Goal: Transaction & Acquisition: Purchase product/service

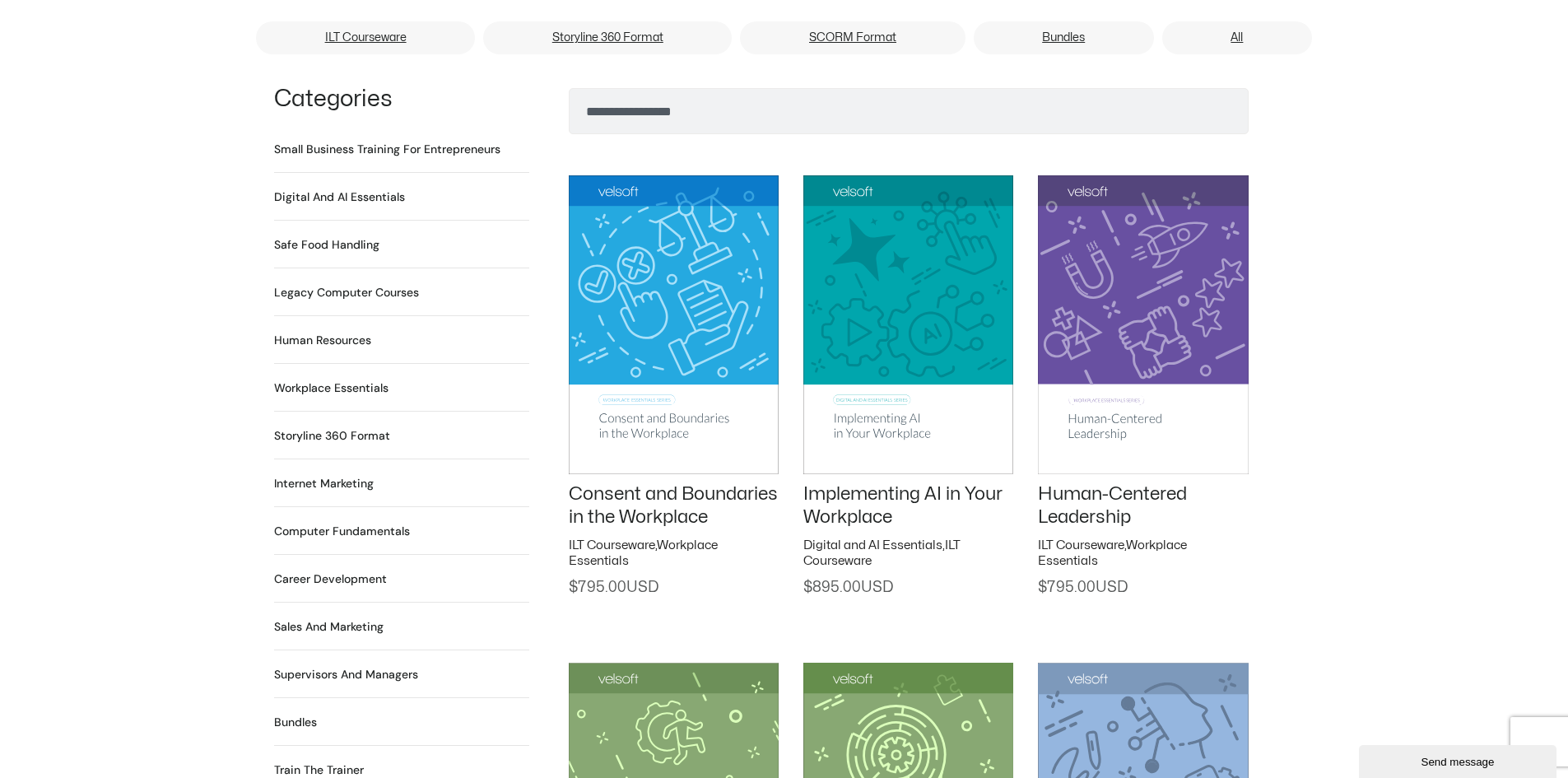
scroll to position [1070, 0]
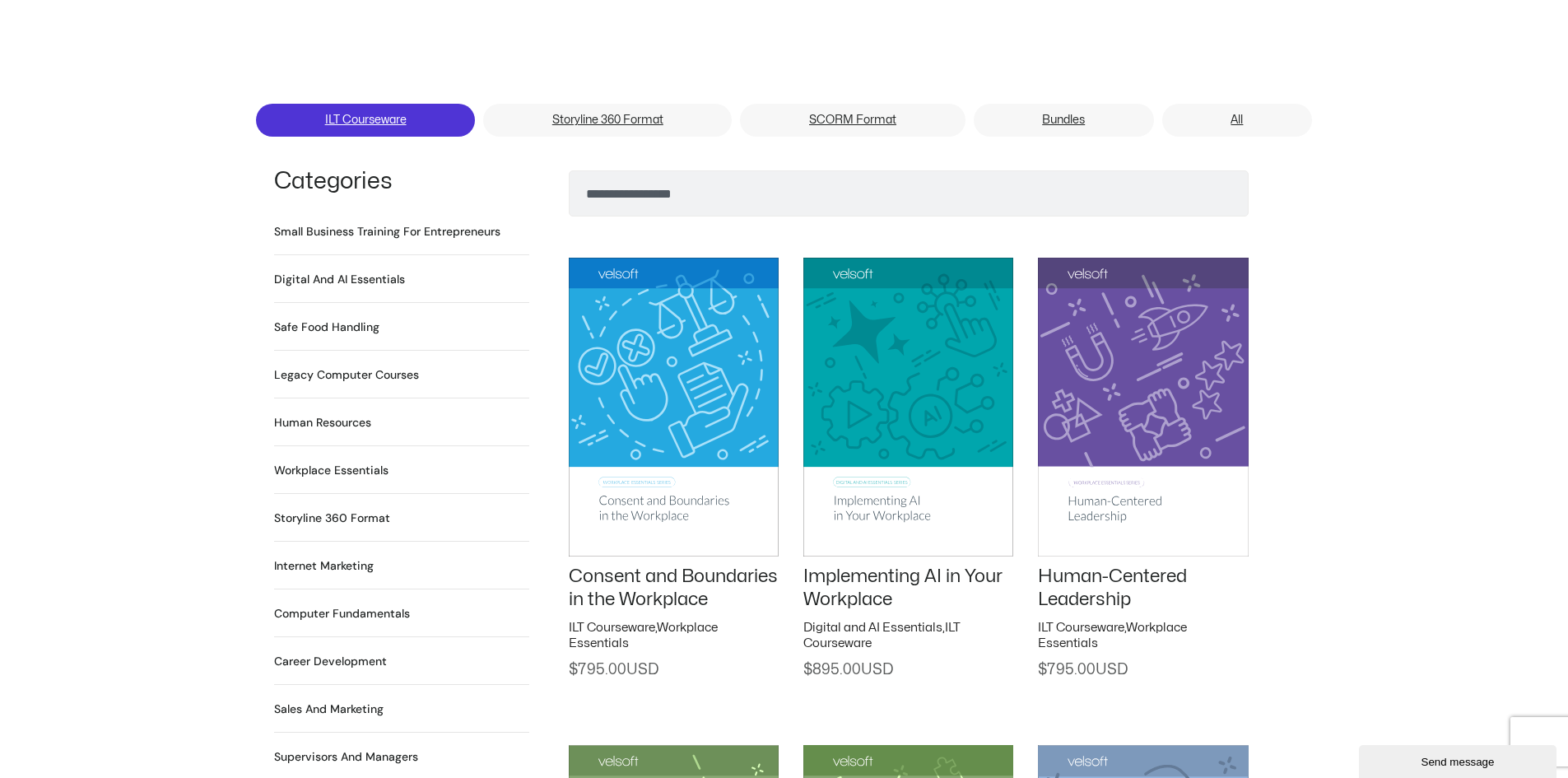
click at [371, 103] on link "ILT Courseware" at bounding box center [366, 119] width 219 height 33
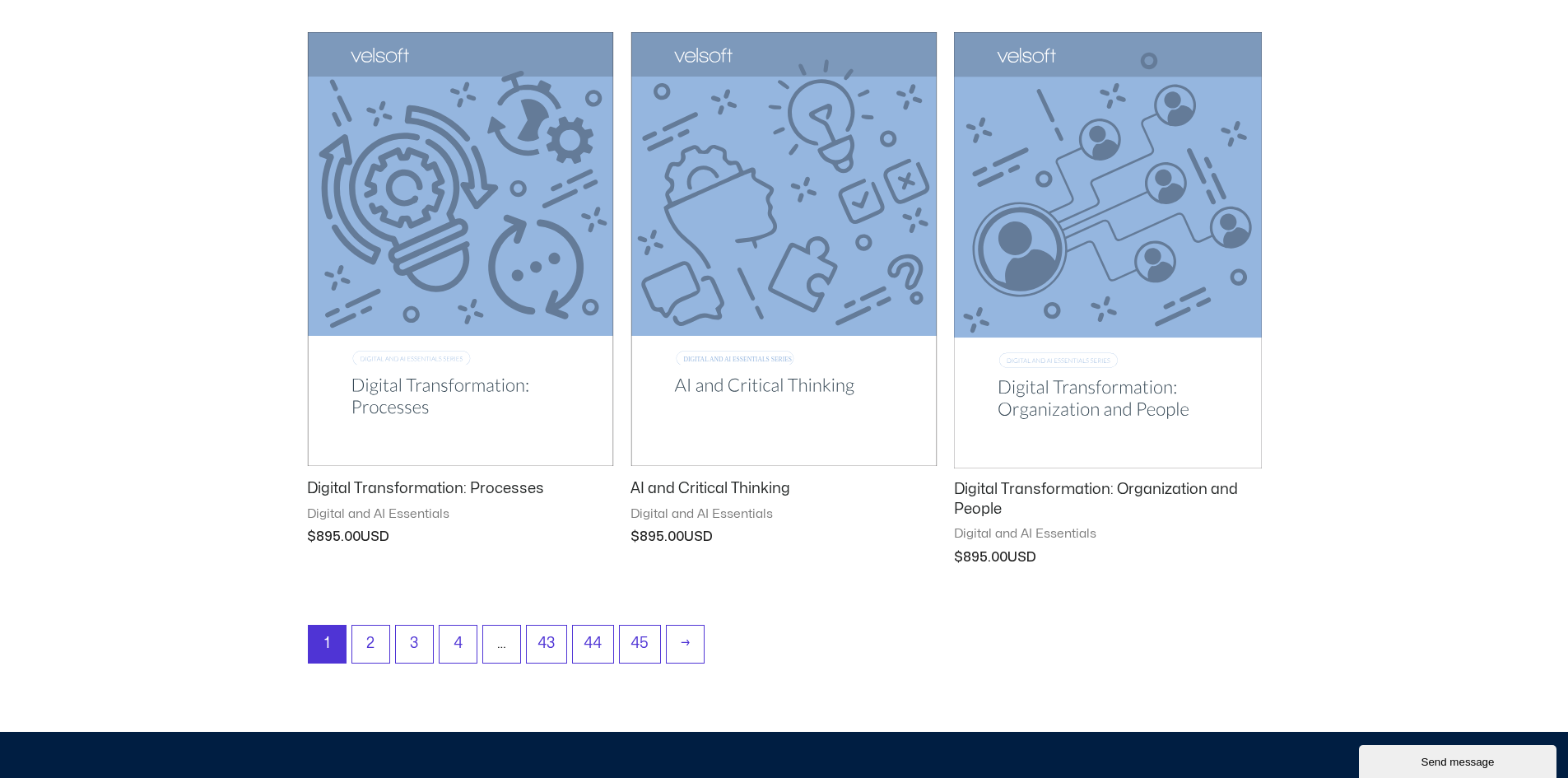
scroll to position [1976, 0]
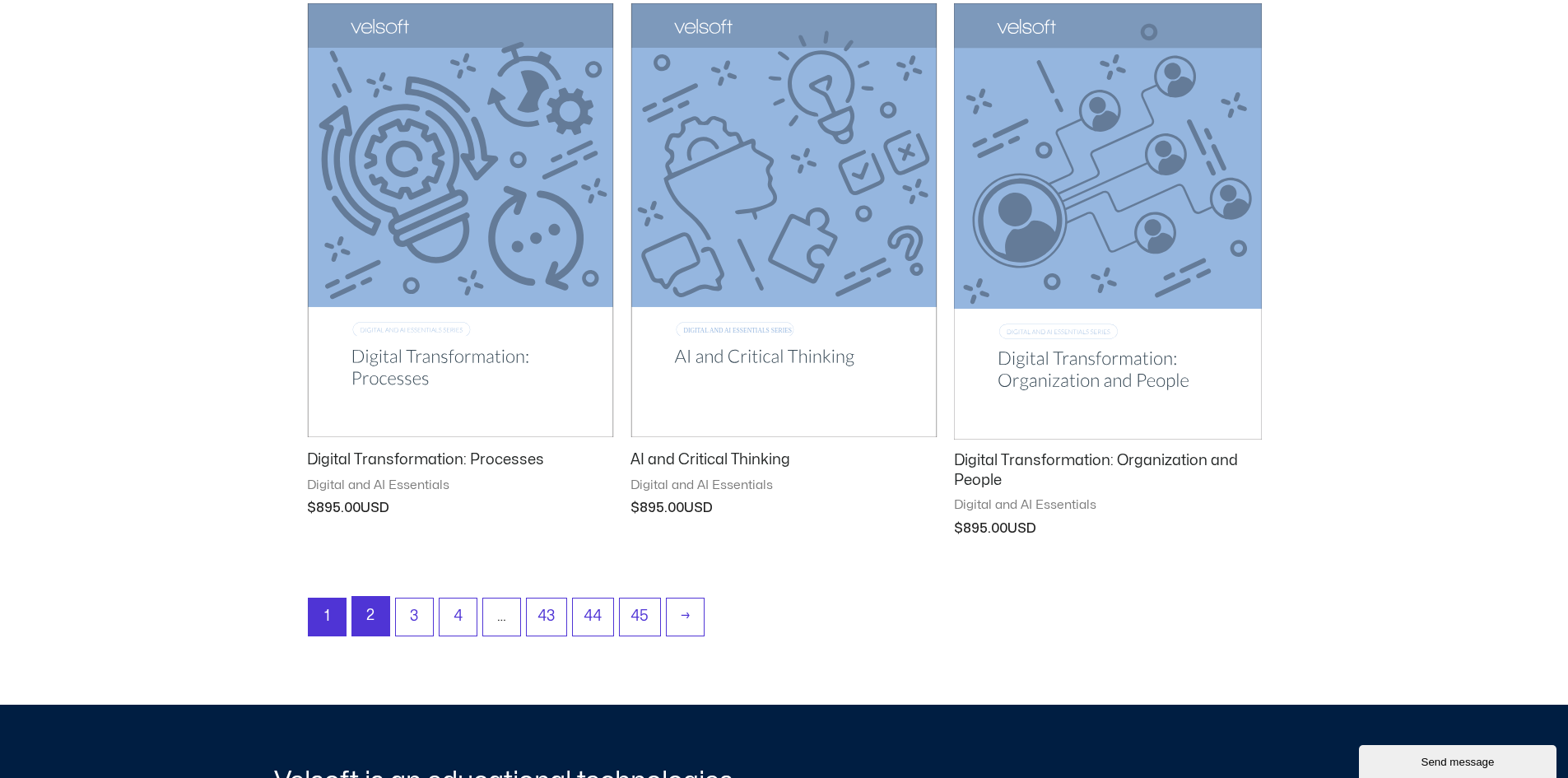
click at [364, 610] on link "2" at bounding box center [371, 616] width 37 height 39
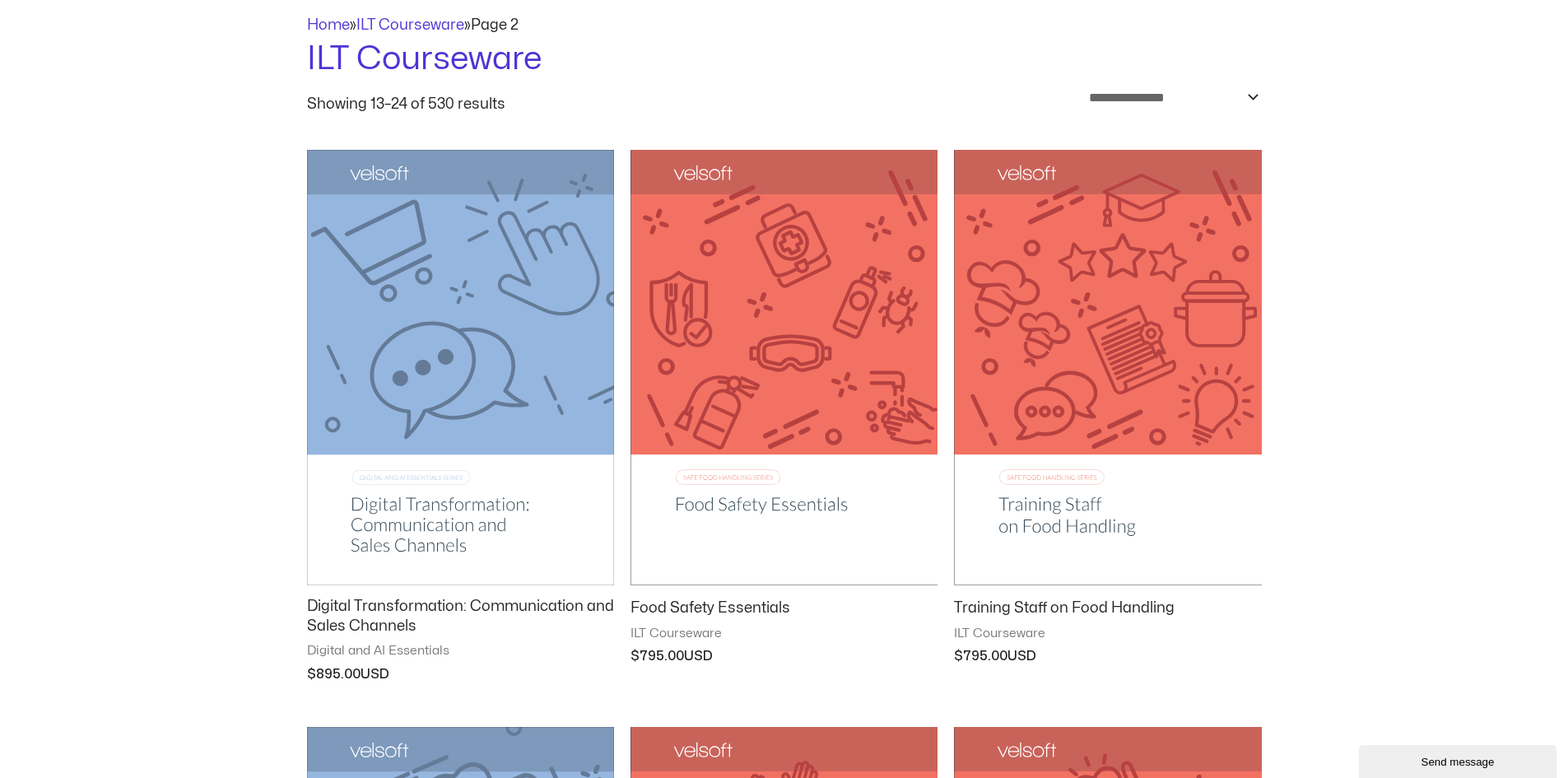
scroll to position [247, 0]
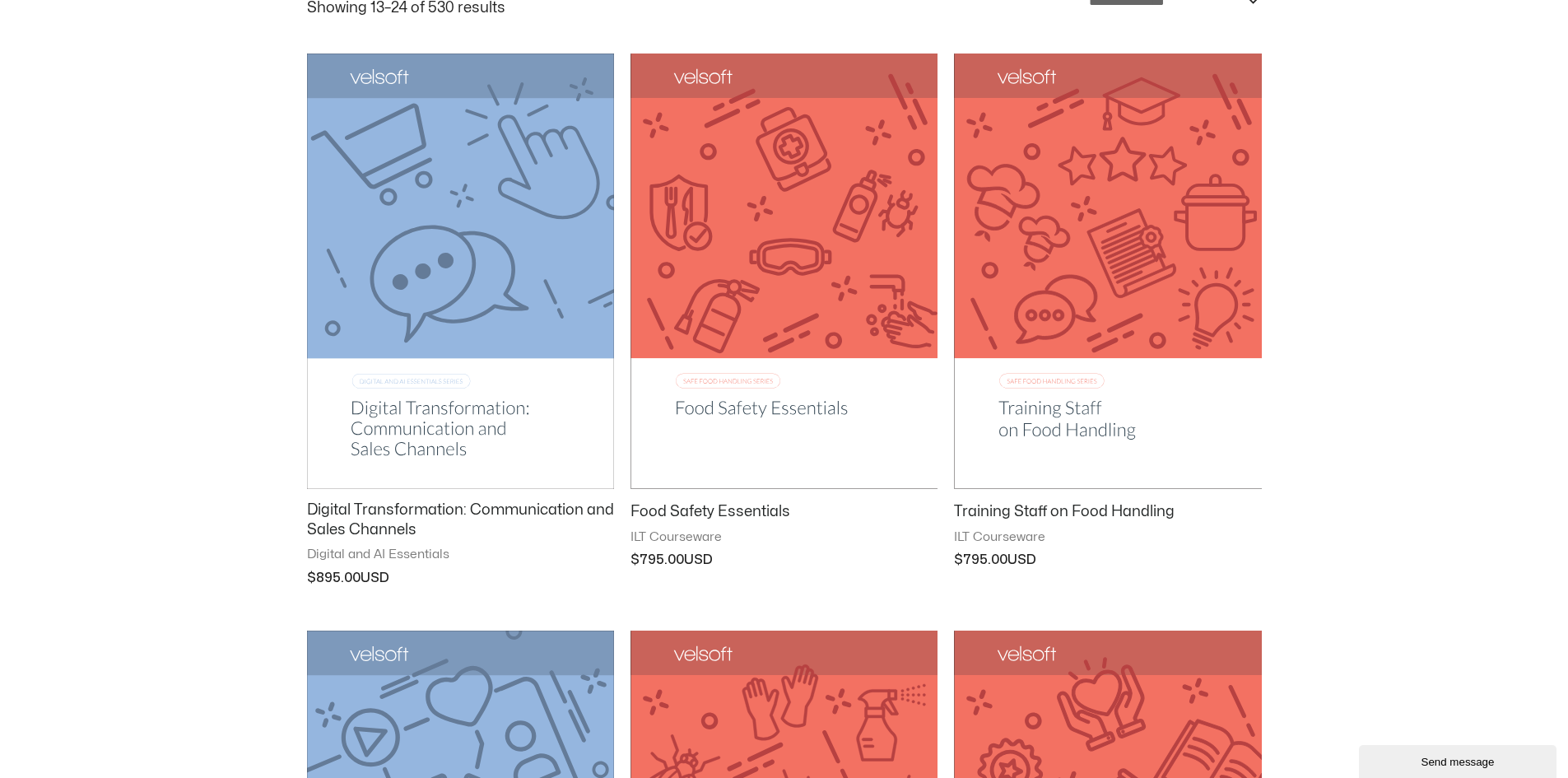
click at [448, 305] on img at bounding box center [460, 271] width 307 height 436
